Goal: Task Accomplishment & Management: Manage account settings

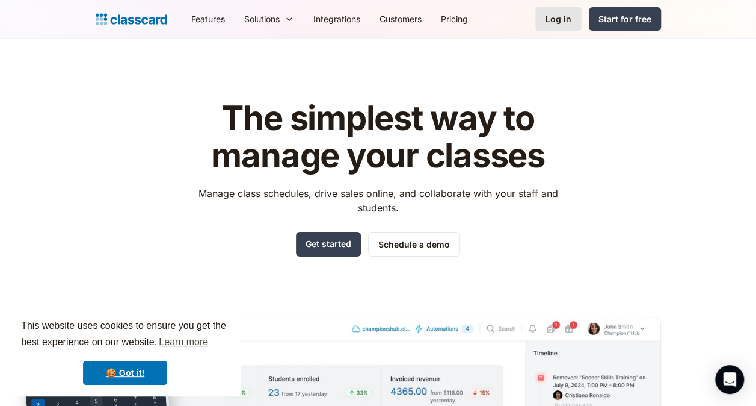
click at [560, 20] on div "Log in" at bounding box center [559, 19] width 26 height 13
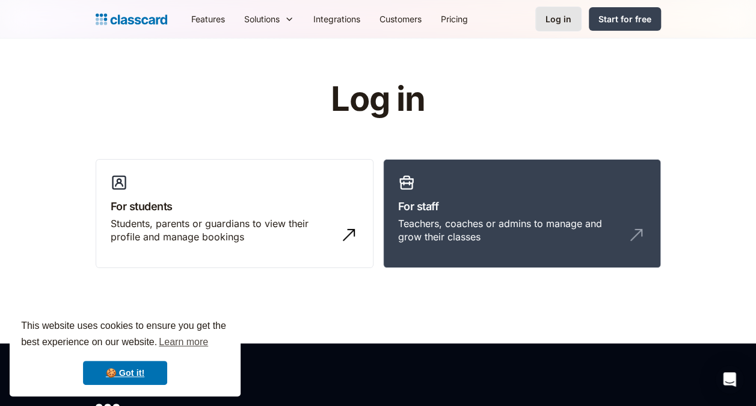
click at [560, 17] on div "Log in" at bounding box center [559, 19] width 26 height 13
click at [566, 14] on div "Log in" at bounding box center [559, 19] width 26 height 13
click at [99, 18] on img "home" at bounding box center [132, 19] width 72 height 17
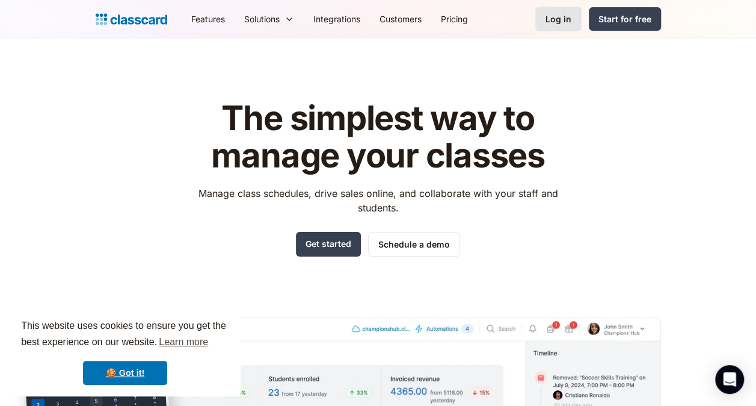
click at [572, 14] on div "Log in" at bounding box center [559, 19] width 26 height 13
click at [329, 242] on link "Get started" at bounding box center [328, 244] width 65 height 25
click at [563, 17] on div "Log in" at bounding box center [559, 19] width 26 height 13
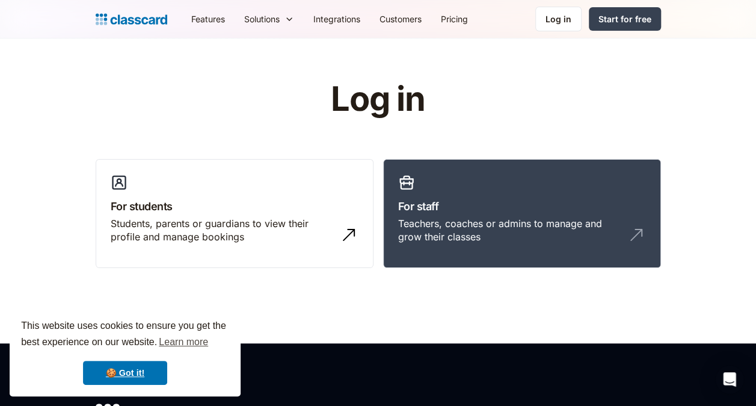
click at [563, 17] on div "Log in" at bounding box center [559, 19] width 26 height 13
click at [442, 209] on h3 "For staff" at bounding box center [522, 206] width 248 height 16
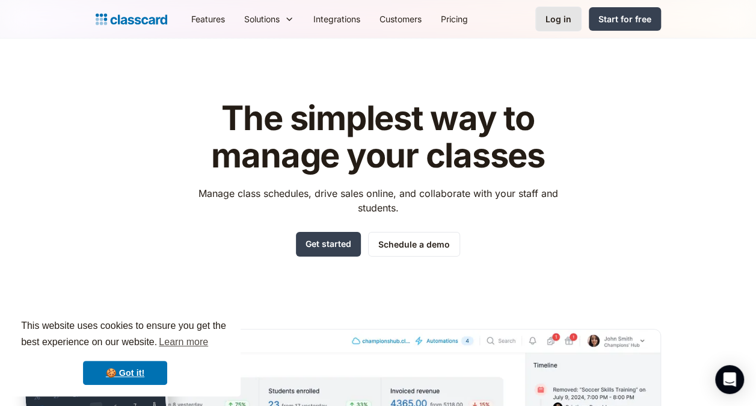
click at [560, 19] on div "Log in" at bounding box center [559, 19] width 26 height 13
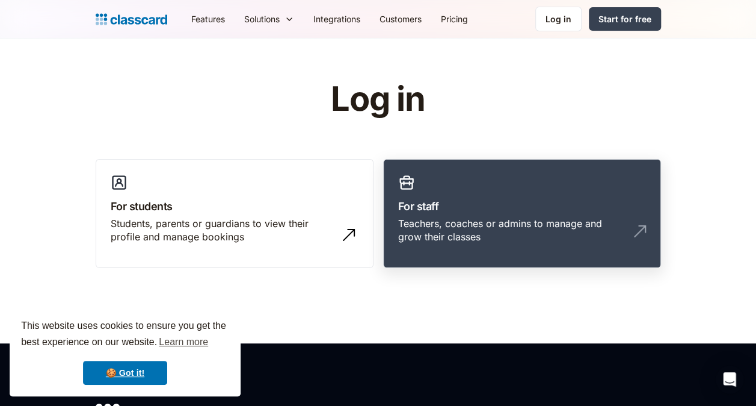
click at [426, 223] on div "Teachers, coaches or admins to manage and grow their classes" at bounding box center [510, 230] width 224 height 27
